Goal: Task Accomplishment & Management: Manage account settings

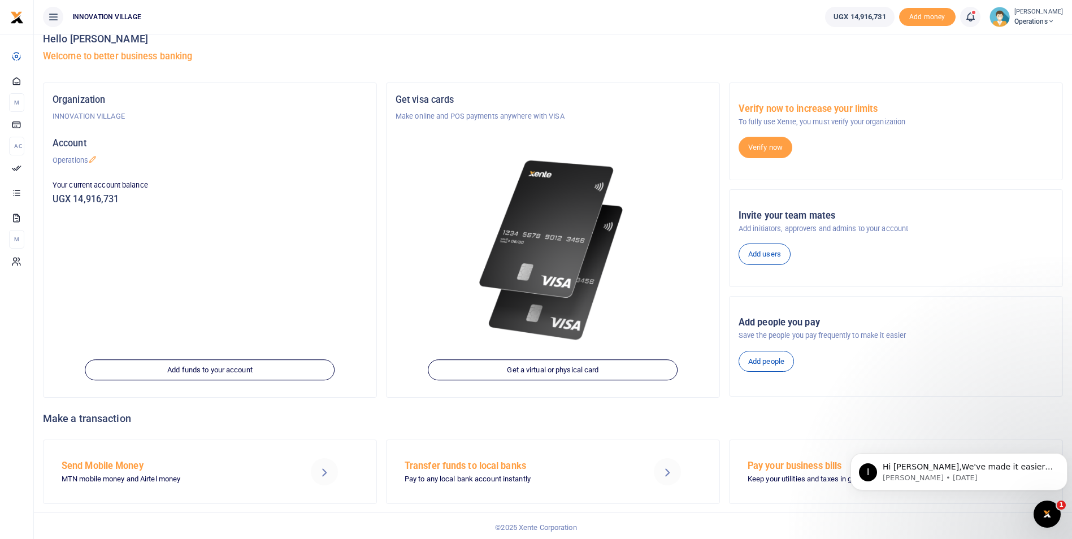
scroll to position [19, 0]
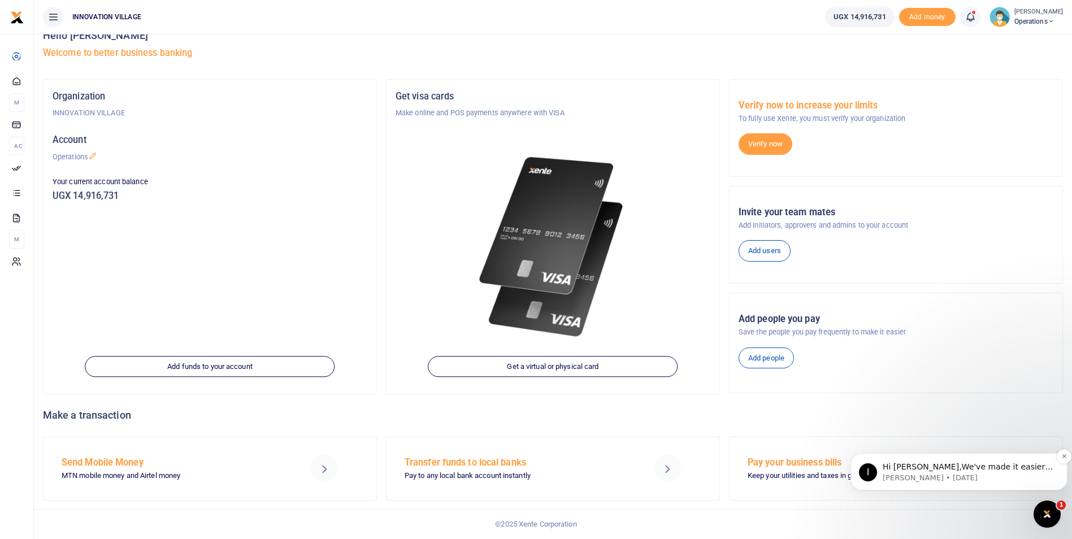
click at [962, 468] on p "Hi Henry,We've made it easier to get support! Use this chat to connect with our…" at bounding box center [967, 467] width 171 height 11
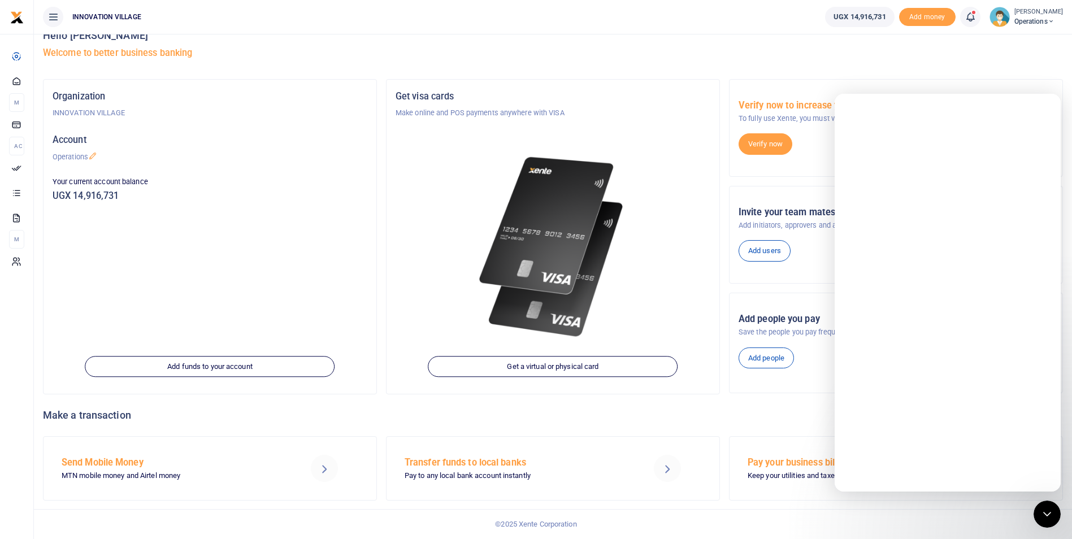
scroll to position [0, 0]
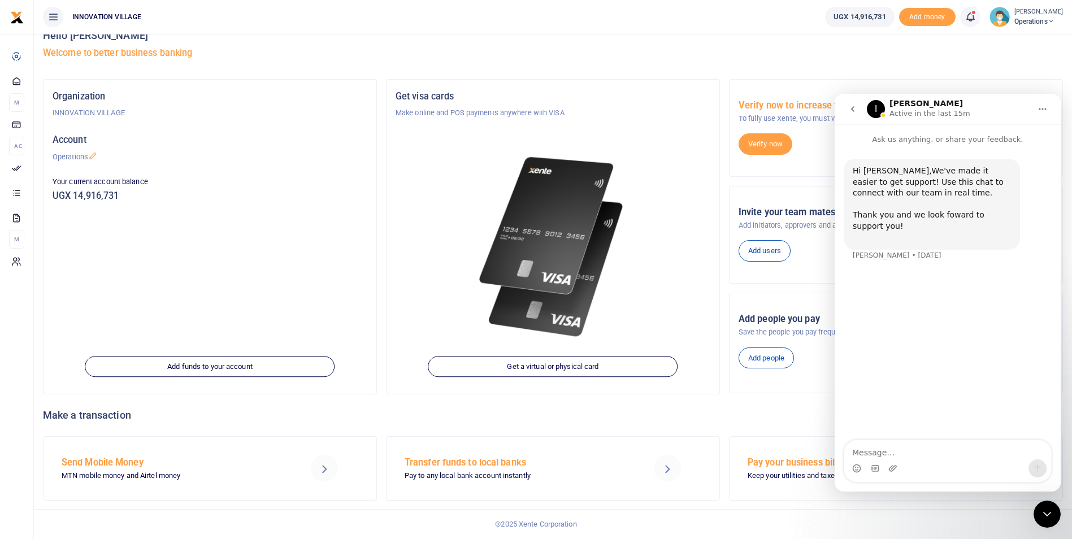
click at [959, 60] on div "Hello Henry Kijjambu Welcome to better business banking" at bounding box center [553, 47] width 1020 height 64
click at [697, 82] on div "Get visa cards Make online and POS payments anywhere with VISA Get a virtual or…" at bounding box center [552, 237] width 333 height 314
click at [1040, 107] on icon "Home" at bounding box center [1042, 109] width 9 height 9
click at [772, 39] on h4 "Hello Henry Kijjambu" at bounding box center [553, 35] width 1020 height 12
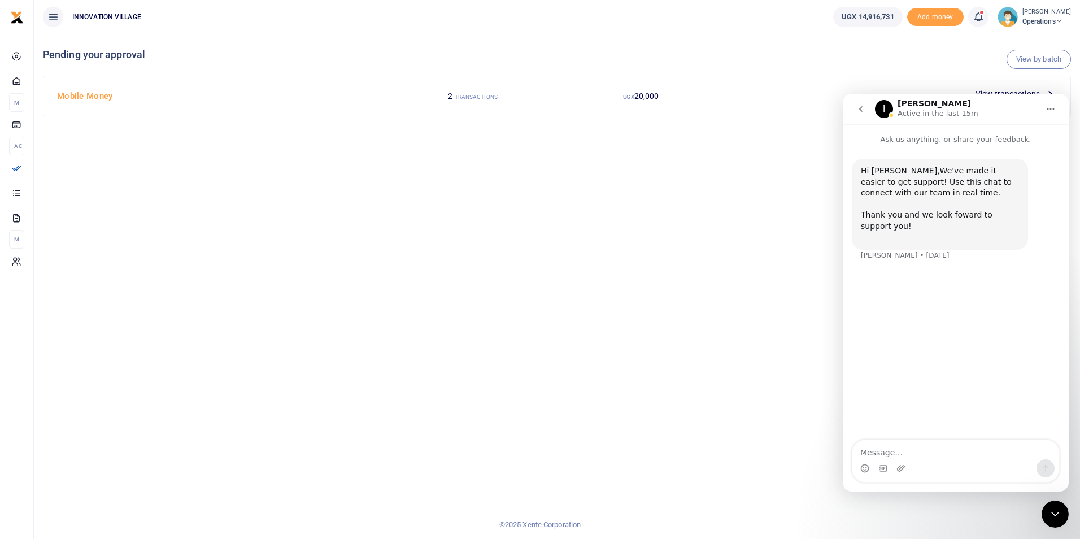
click at [863, 108] on icon "go back" at bounding box center [860, 109] width 9 height 9
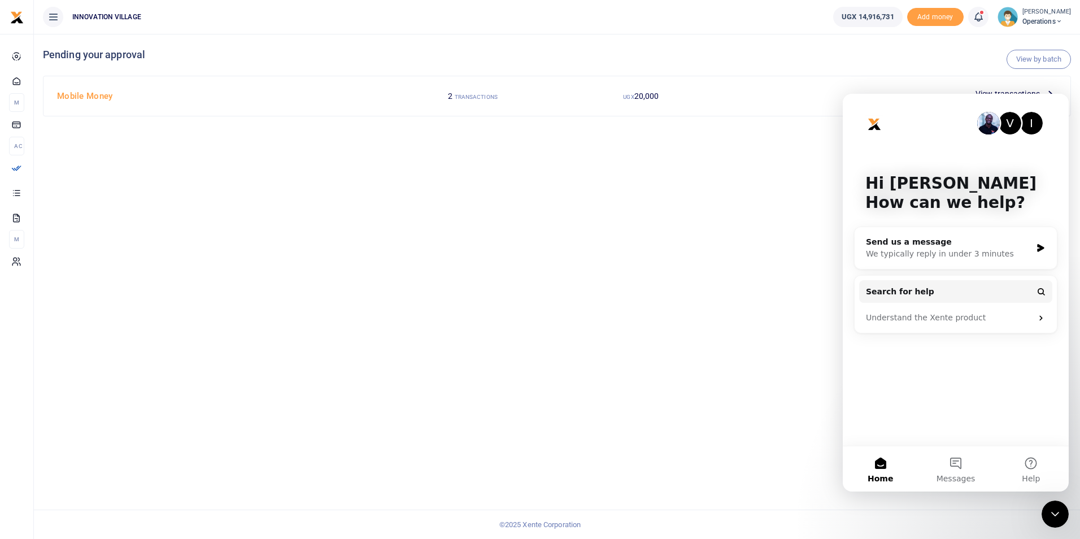
click at [877, 463] on button "Home" at bounding box center [880, 468] width 75 height 45
click at [865, 124] on img "Intercom messenger" at bounding box center [874, 124] width 18 height 18
click at [1057, 102] on div "V I Hi Henry 👋 How can we help?" at bounding box center [955, 195] width 203 height 203
click at [1057, 103] on div "V I Hi Henry 👋 How can we help?" at bounding box center [955, 195] width 203 height 203
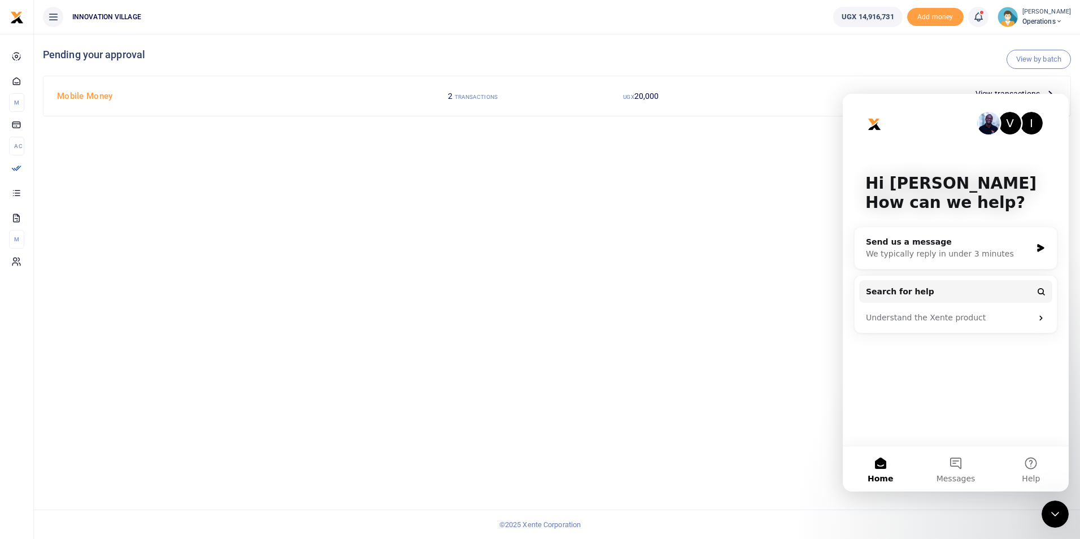
click at [1057, 103] on div "V I Hi Henry 👋 How can we help?" at bounding box center [955, 195] width 203 height 203
click at [100, 55] on h4 "Pending your approval" at bounding box center [557, 55] width 1028 height 12
click at [80, 94] on h4 "Mobile Money" at bounding box center [220, 96] width 327 height 12
click at [934, 112] on div "V I" at bounding box center [955, 123] width 181 height 23
click at [1048, 90] on icon at bounding box center [1050, 94] width 12 height 12
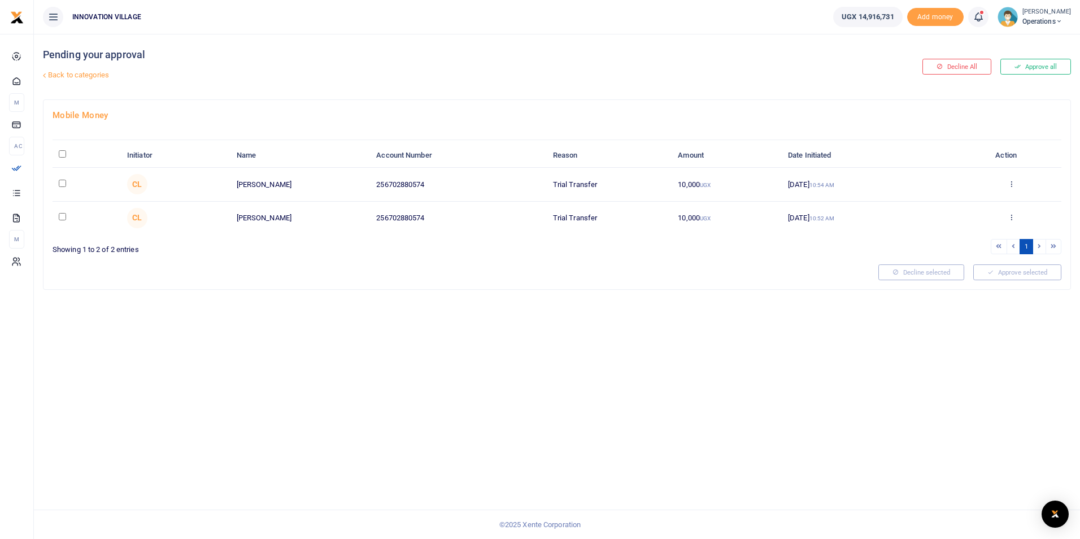
click at [66, 184] on input "checkbox" at bounding box center [62, 183] width 7 height 7
checkbox input "true"
click at [985, 271] on button "Approve selected (1)" at bounding box center [1013, 272] width 96 height 16
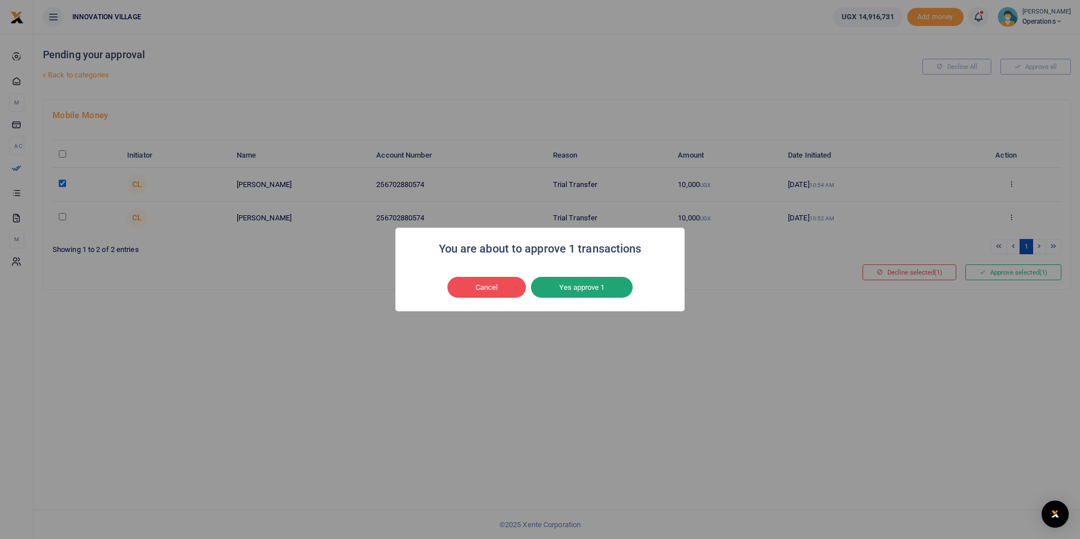
click at [581, 286] on button "Yes approve 1" at bounding box center [582, 287] width 102 height 21
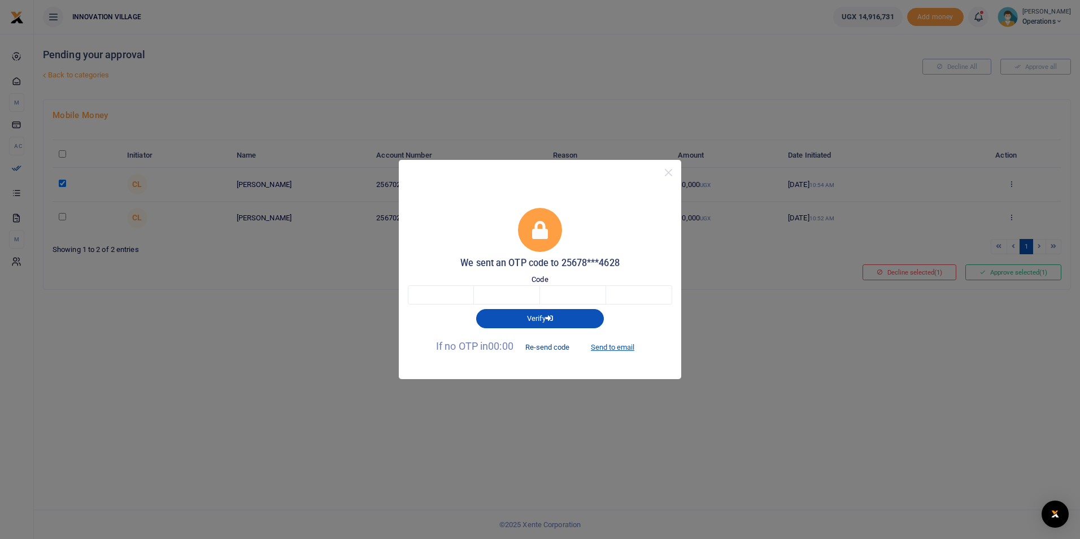
click at [559, 348] on button "Re-send code" at bounding box center [547, 346] width 63 height 19
click at [534, 345] on button "Re-send code" at bounding box center [547, 346] width 63 height 19
click at [610, 345] on button "Send to email" at bounding box center [612, 346] width 63 height 19
click at [446, 296] on input "text" at bounding box center [441, 294] width 66 height 19
type input "4"
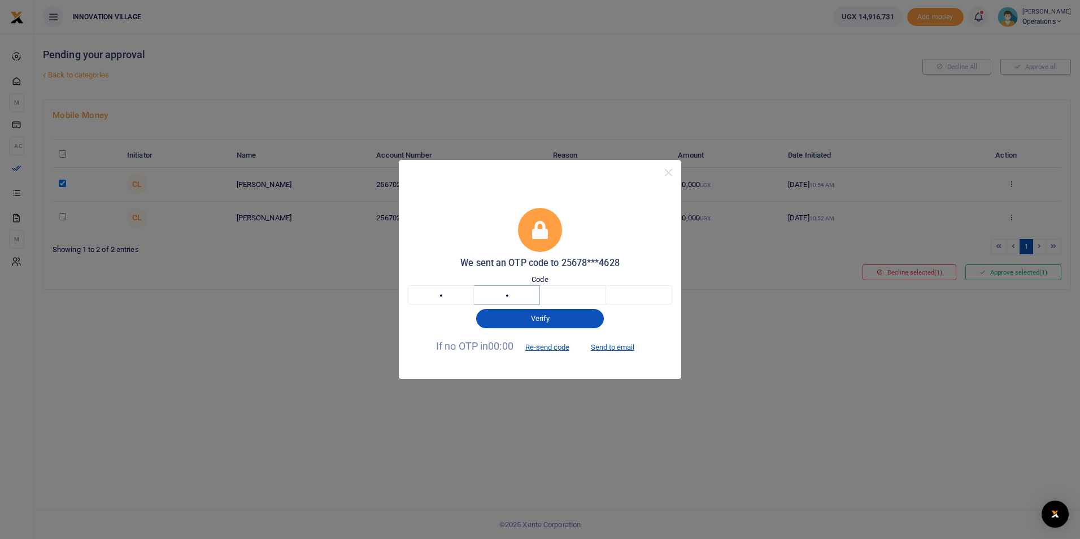
type input "1"
type input "4"
type input "7"
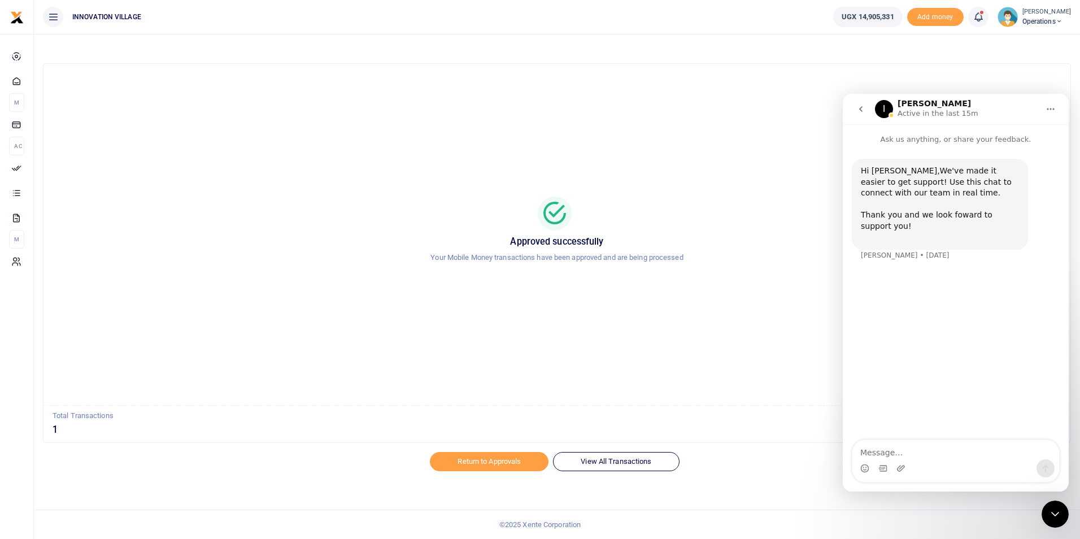
click at [652, 365] on div "Approved successfully Your Mobile Money transactions have been approved and are…" at bounding box center [557, 234] width 1000 height 323
click at [883, 67] on div "Approved successfully Your Mobile Money transactions have been approved and are…" at bounding box center [556, 234] width 1027 height 341
click at [507, 460] on link "Return to Approvals" at bounding box center [489, 461] width 119 height 19
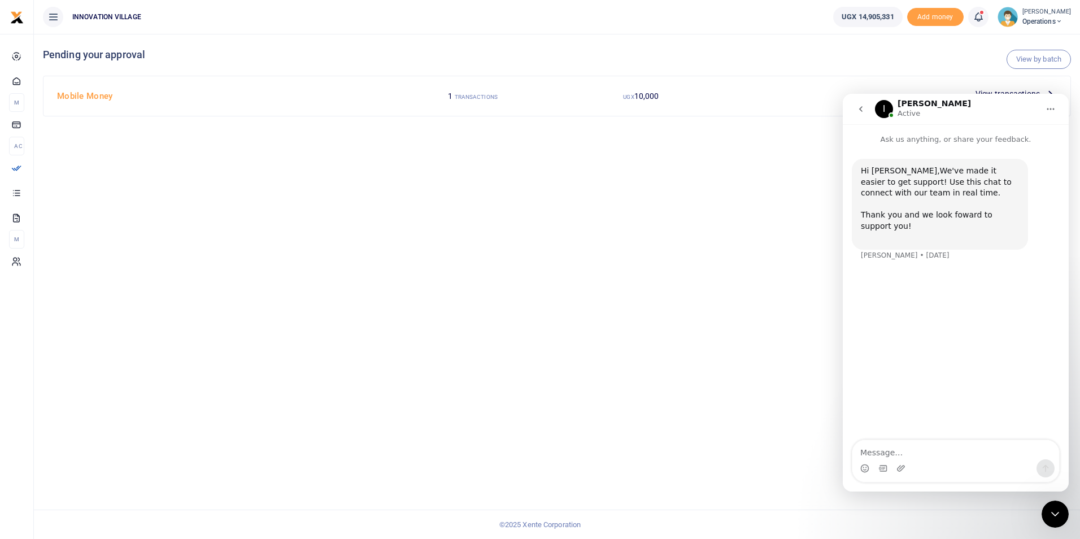
click at [179, 176] on div "View by batch Pending your approval Mobile Money 1 TRANSACTIONS UGX 10,000 View…" at bounding box center [557, 286] width 1046 height 505
click at [1000, 90] on span "View transactions" at bounding box center [1008, 94] width 64 height 12
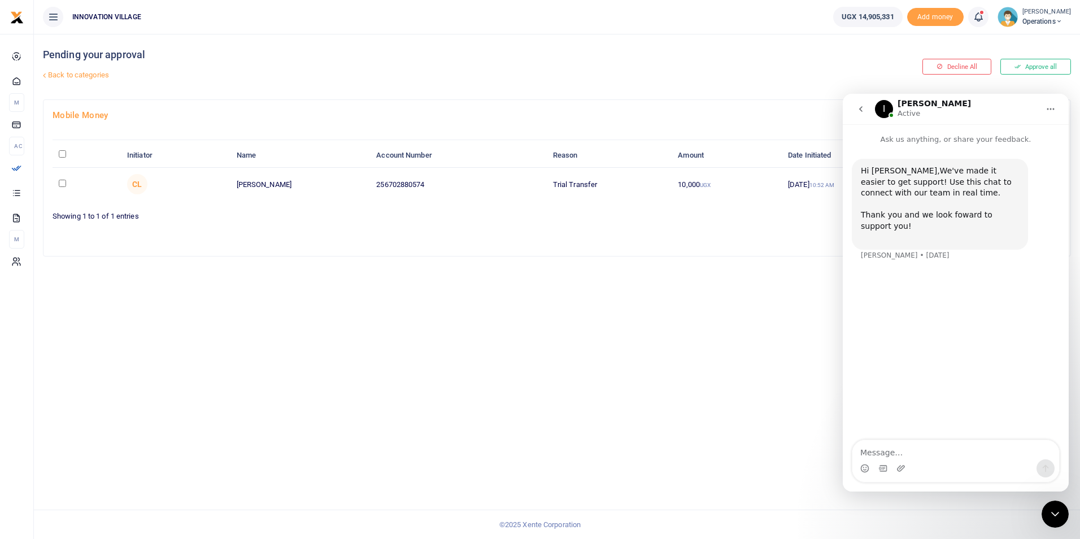
click at [61, 184] on input "checkbox" at bounding box center [62, 183] width 7 height 7
checkbox input "true"
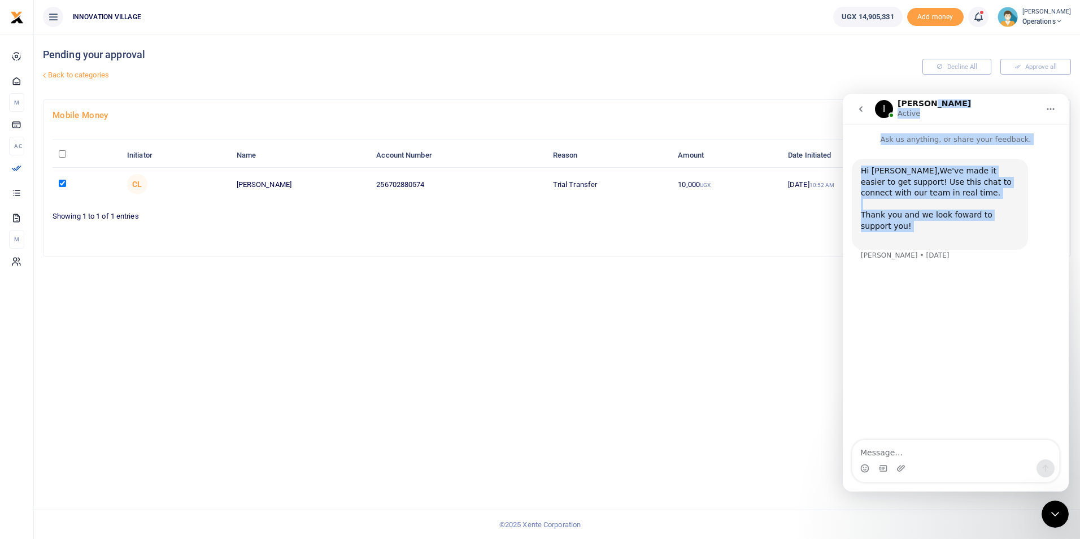
drag, startPoint x: 1005, startPoint y: 101, endPoint x: 878, endPoint y: 232, distance: 182.6
click at [878, 232] on div "I [PERSON_NAME] Active Ask us anything, or share your feedback. Hi [PERSON_NAME…" at bounding box center [956, 293] width 226 height 398
drag, startPoint x: 878, startPoint y: 232, endPoint x: 1052, endPoint y: 107, distance: 214.5
click at [1052, 107] on icon "Home" at bounding box center [1050, 109] width 9 height 9
click at [860, 107] on icon "go back" at bounding box center [860, 109] width 9 height 9
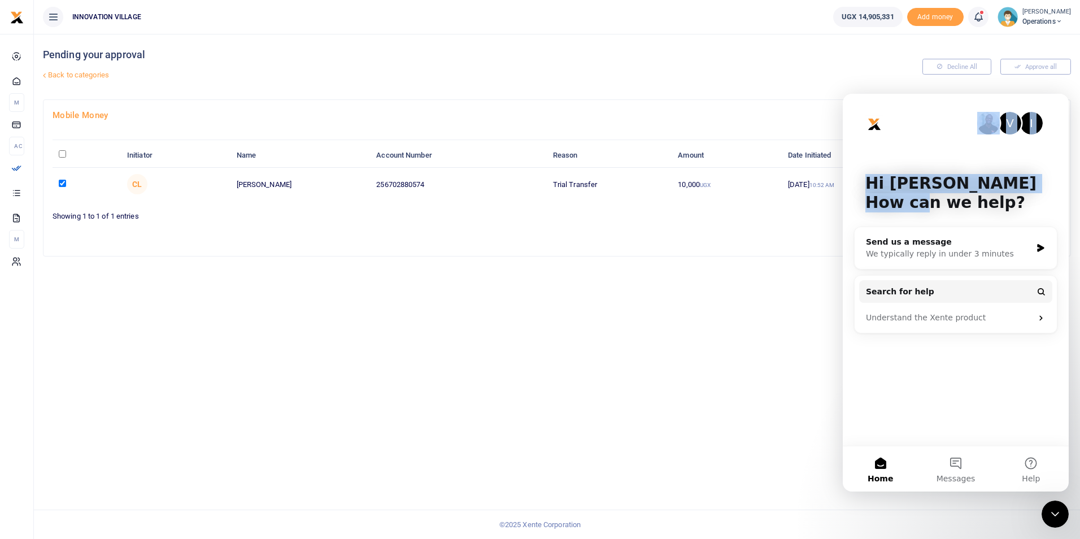
drag, startPoint x: 937, startPoint y: 105, endPoint x: 919, endPoint y: 201, distance: 97.7
click at [919, 201] on div "V I Hi Henry 👋 How can we help?" at bounding box center [955, 195] width 203 height 203
click at [1059, 91] on div "Decline All Approve all" at bounding box center [903, 67] width 346 height 66
click at [1063, 107] on div "V I Hi Henry 👋 How can we help? Send us a message We typically reply in under 3…" at bounding box center [956, 270] width 226 height 352
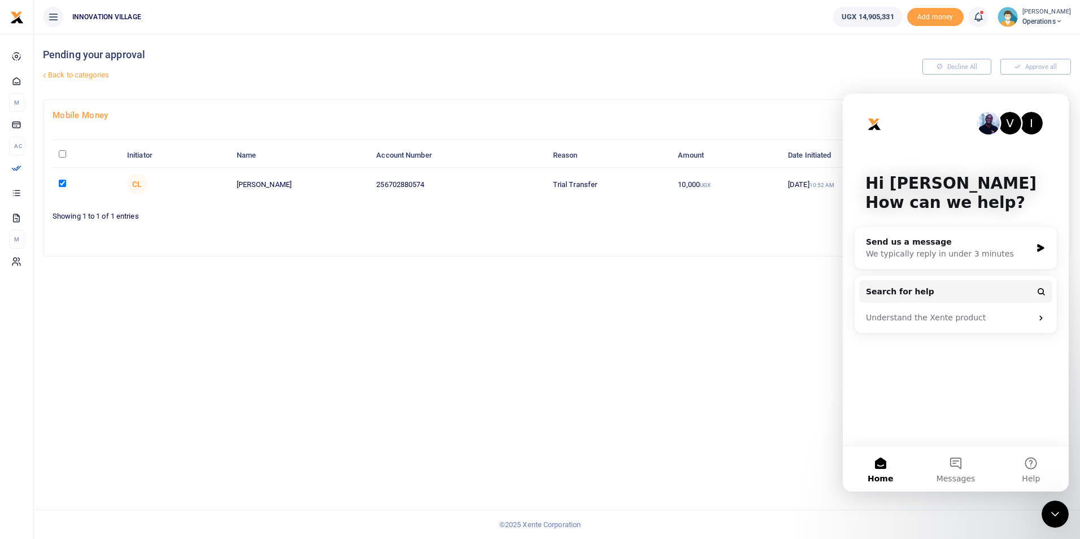
click at [1059, 99] on div "V I Hi Henry 👋 How can we help? Send us a message We typically reply in under 3…" at bounding box center [956, 270] width 226 height 352
click at [873, 122] on img "Intercom messenger" at bounding box center [874, 124] width 18 height 18
click at [1052, 512] on icon "Close Intercom Messenger" at bounding box center [1055, 514] width 14 height 14
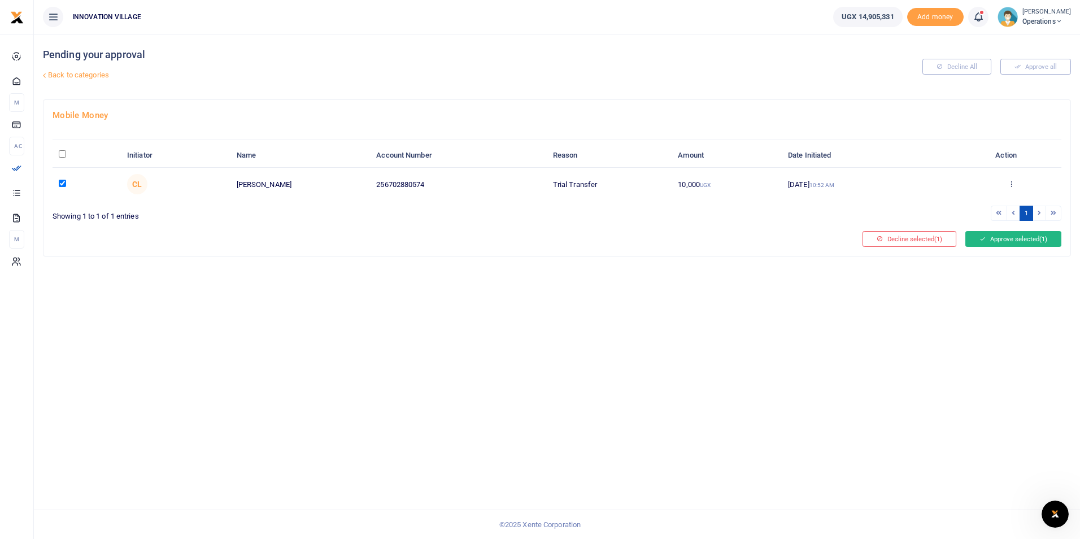
click at [1031, 239] on button "Approve selected (1)" at bounding box center [1013, 239] width 96 height 16
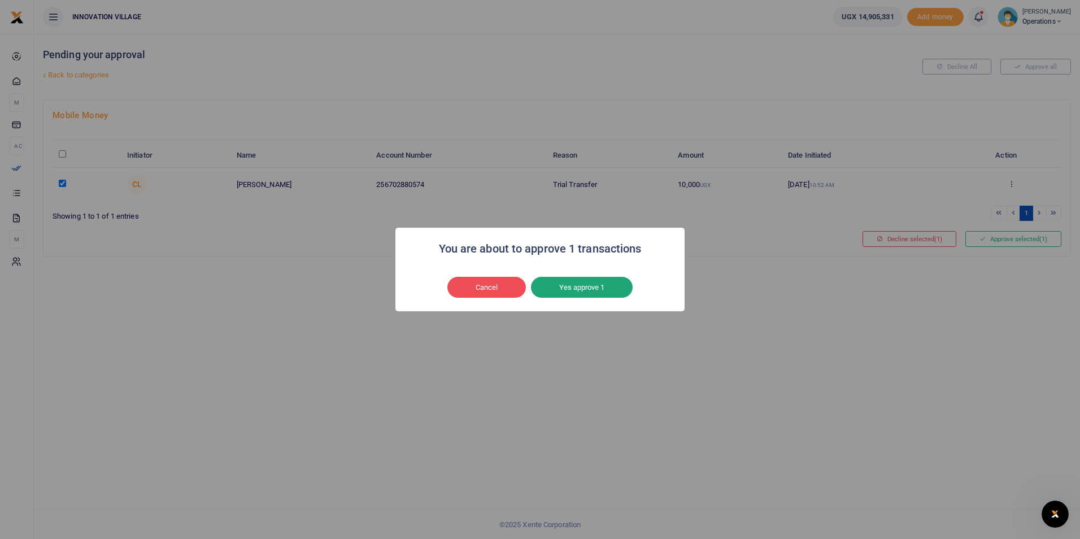
click at [572, 284] on button "Yes approve 1" at bounding box center [582, 287] width 102 height 21
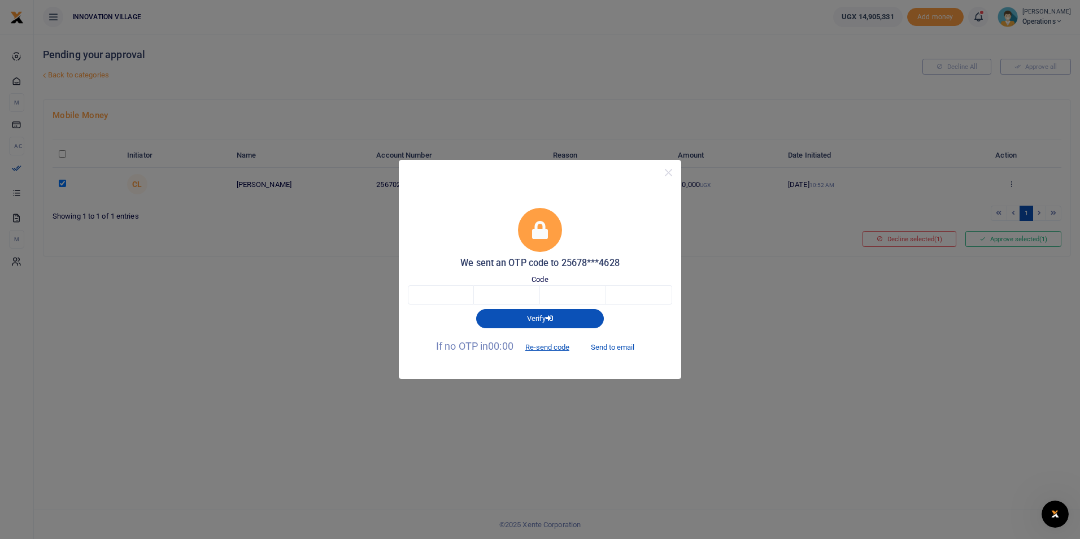
click at [604, 349] on button "Send to email" at bounding box center [612, 346] width 63 height 19
click at [462, 286] on input "text" at bounding box center [441, 294] width 66 height 19
type input "3"
type input "4"
type input "5"
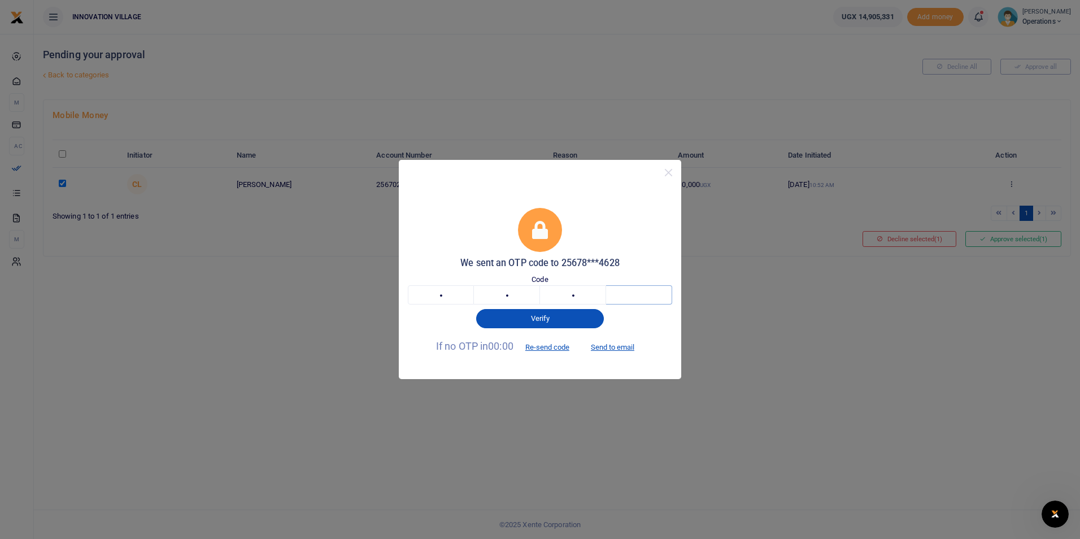
type input "1"
